Goal: Obtain resource: Download file/media

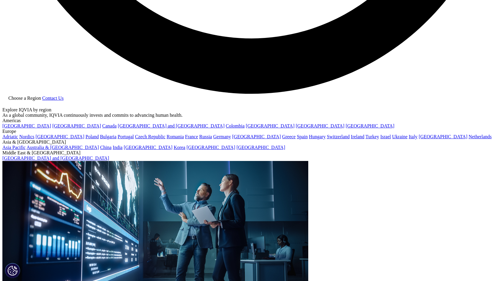
scroll to position [1450, 0]
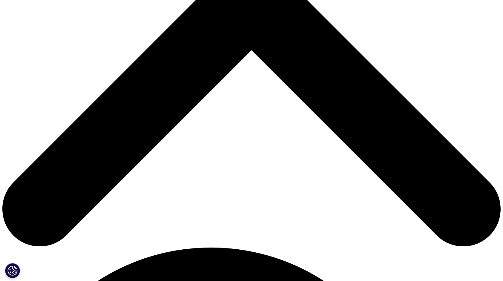
scroll to position [256, 0]
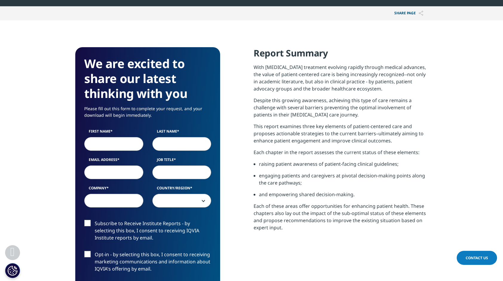
click at [97, 145] on input "First Name" at bounding box center [113, 144] width 59 height 14
type input "Willy"
type input "Oggier Oggier"
type input "[EMAIL_ADDRESS][DOMAIN_NAME]"
type input "Präsident SW![PERSON_NAME]"
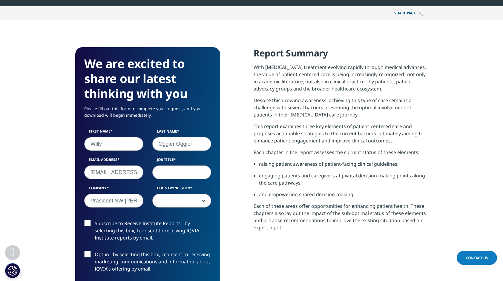
select select "Spain"
click at [168, 176] on input "Job Title" at bounding box center [181, 172] width 59 height 14
click at [128, 199] on input "Präsident SW![PERSON_NAME]" at bounding box center [113, 201] width 59 height 14
click at [89, 201] on input "Präsident SW![PERSON_NAME]" at bounding box center [113, 201] width 59 height 14
type input "A"
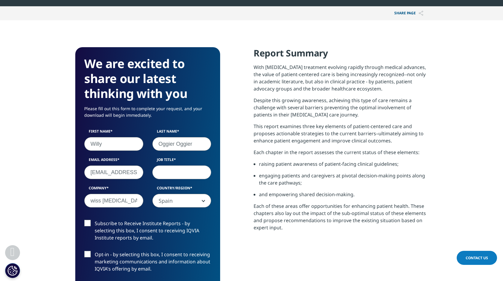
scroll to position [0, 44]
type input "Board Member Swiss [MEDICAL_DATA] Institute"
click at [204, 202] on span "Spain" at bounding box center [182, 201] width 59 height 14
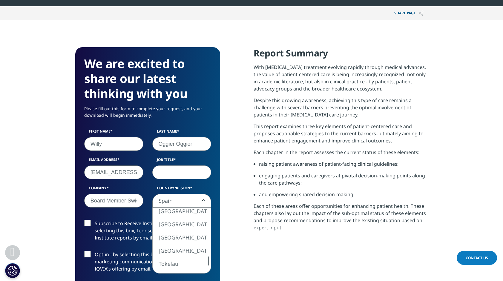
click at [209, 263] on div at bounding box center [208, 260] width 1 height 9
select select "Switzerland"
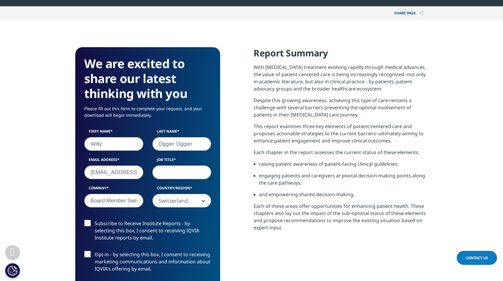
click at [181, 170] on input "Job Title" at bounding box center [181, 172] width 59 height 14
type input "D"
type input "Health Economist"
click at [89, 224] on label "Subscribe to Receive Institute Reports - by selecting this box, I consent to re…" at bounding box center [147, 232] width 127 height 25
click at [95, 220] on input "Subscribe to Receive Institute Reports - by selecting this box, I consent to re…" at bounding box center [95, 220] width 0 height 0
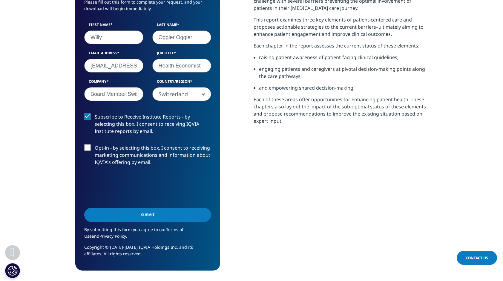
scroll to position [365, 0]
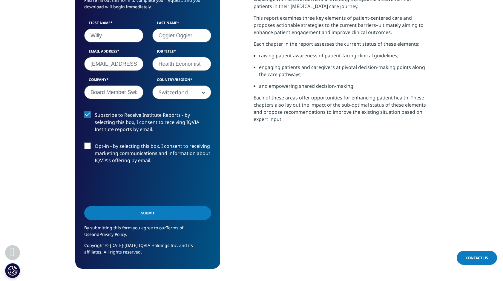
click at [137, 214] on input "Submit" at bounding box center [147, 213] width 127 height 14
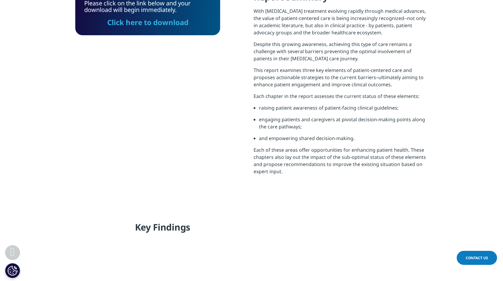
scroll to position [3, 3]
click at [156, 23] on link "Click here to download" at bounding box center [147, 22] width 81 height 10
